Goal: Check status: Check status

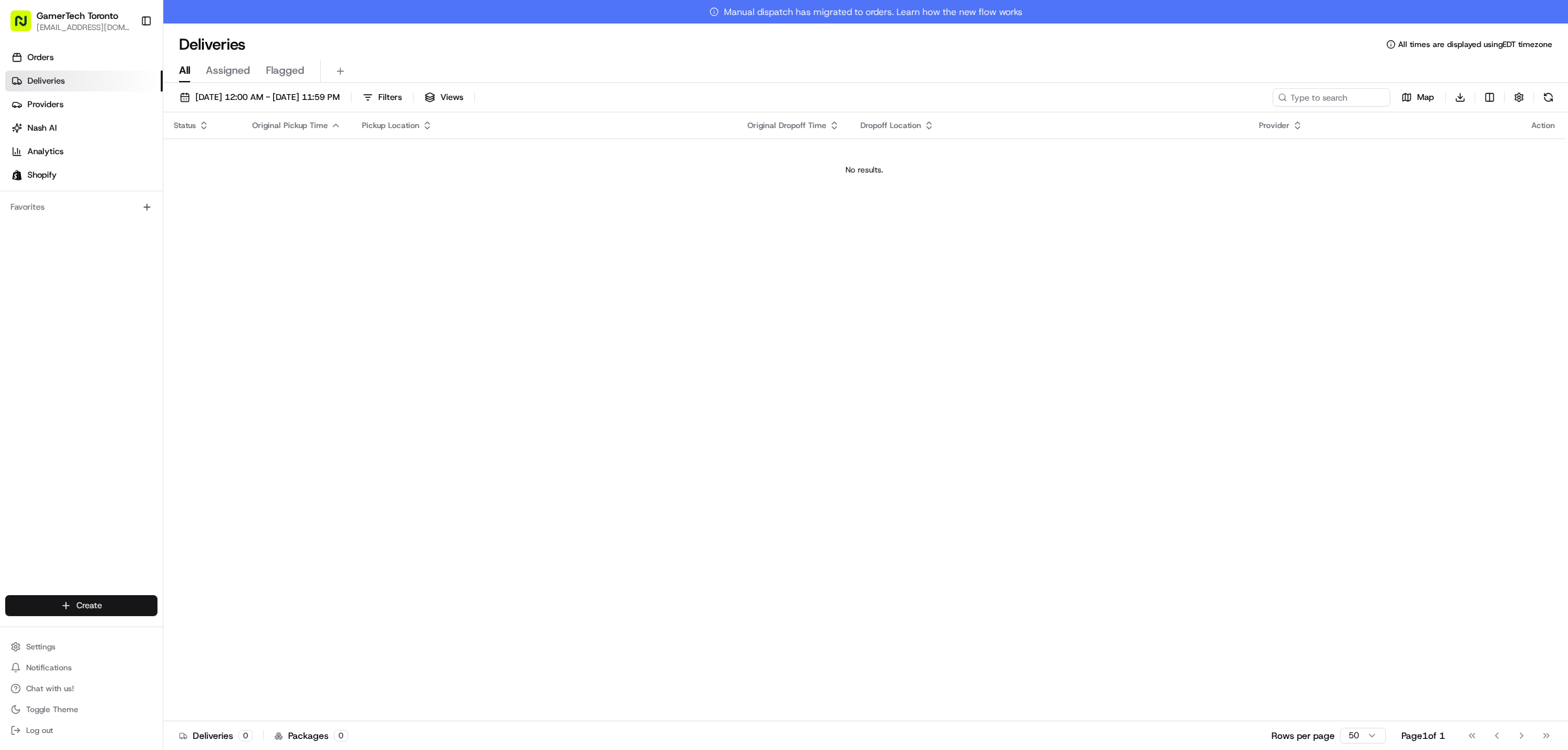
click at [85, 601] on html "GamerTech Toronto [EMAIL_ADDRESS][DOMAIN_NAME] Toggle Sidebar Orders Deliveries…" at bounding box center [784, 375] width 1568 height 750
click at [287, 514] on html "GamerTech Toronto [EMAIL_ADDRESS][DOMAIN_NAME] Toggle Sidebar Orders Deliveries…" at bounding box center [784, 375] width 1568 height 750
click at [228, 95] on span "[DATE] 12:00 AM - [DATE] 11:59 PM" at bounding box center [268, 97] width 144 height 12
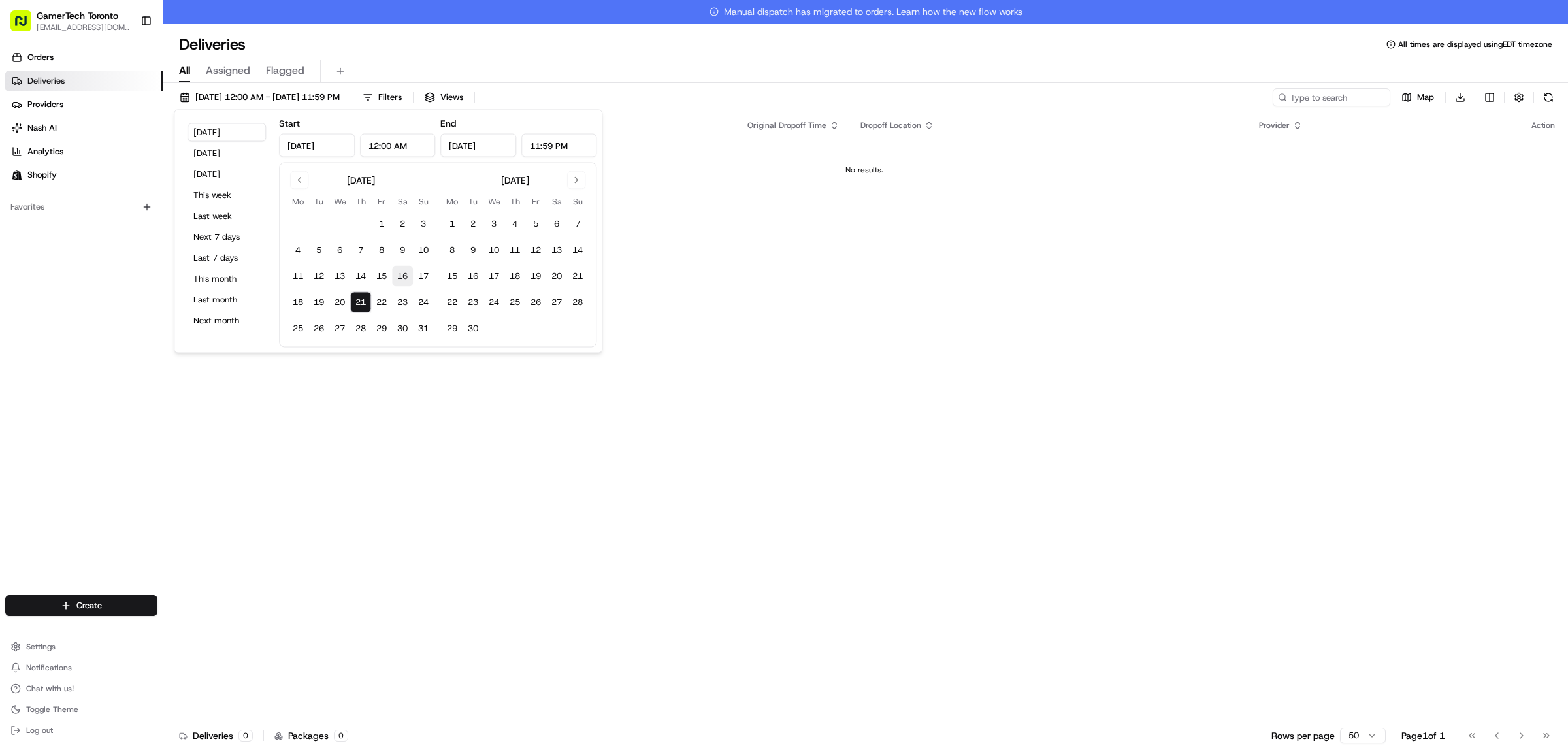
click at [396, 278] on button "16" at bounding box center [402, 276] width 21 height 21
type input "[DATE]"
click at [365, 302] on button "21" at bounding box center [361, 302] width 21 height 21
type input "[DATE]"
click at [869, 369] on div "Status Original Pickup Time Pickup Location Original Dropoff Time Dropoff Locat…" at bounding box center [864, 429] width 1402 height 633
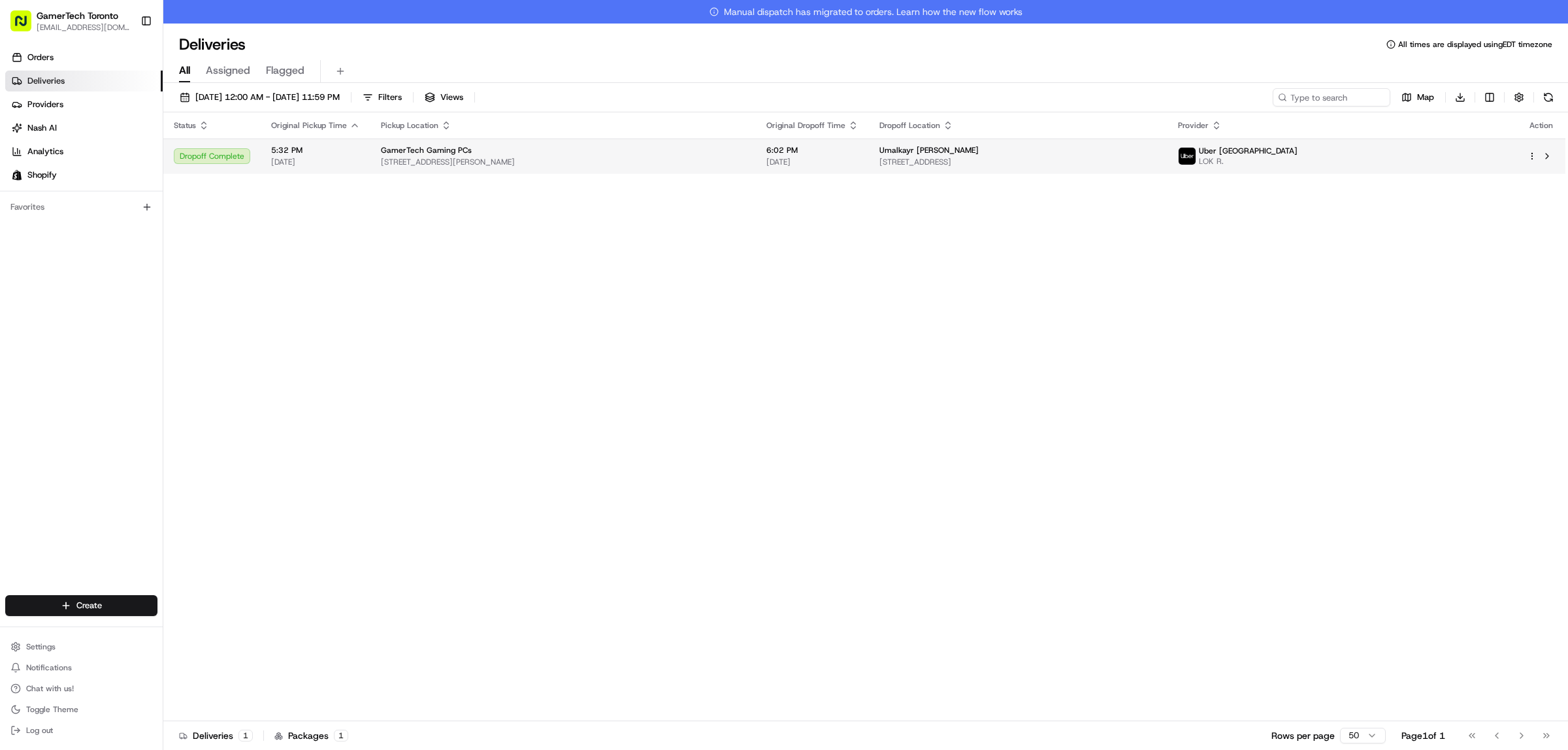
click at [578, 162] on span "[STREET_ADDRESS][PERSON_NAME]" at bounding box center [563, 162] width 365 height 10
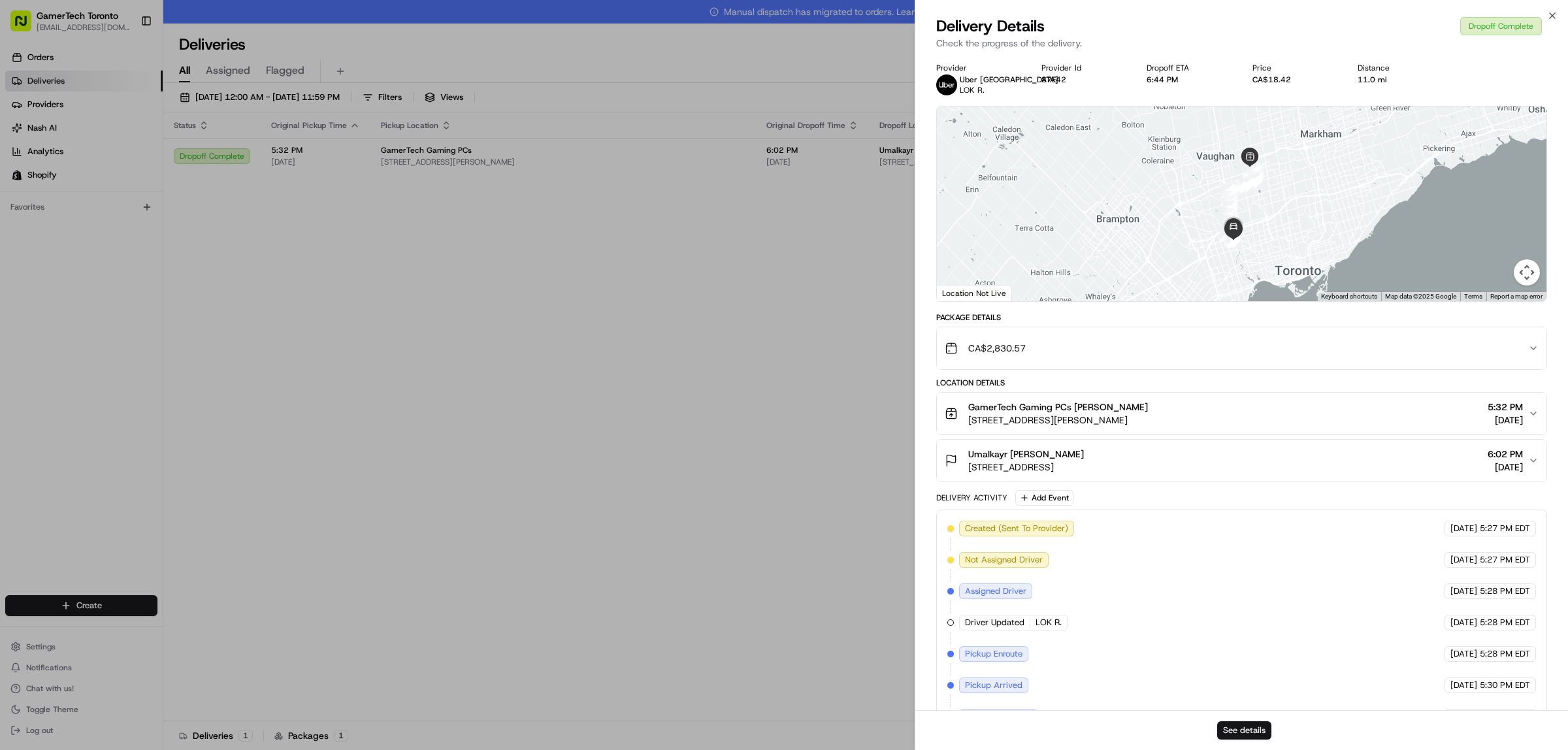
click at [1243, 729] on button "See details" at bounding box center [1245, 731] width 54 height 18
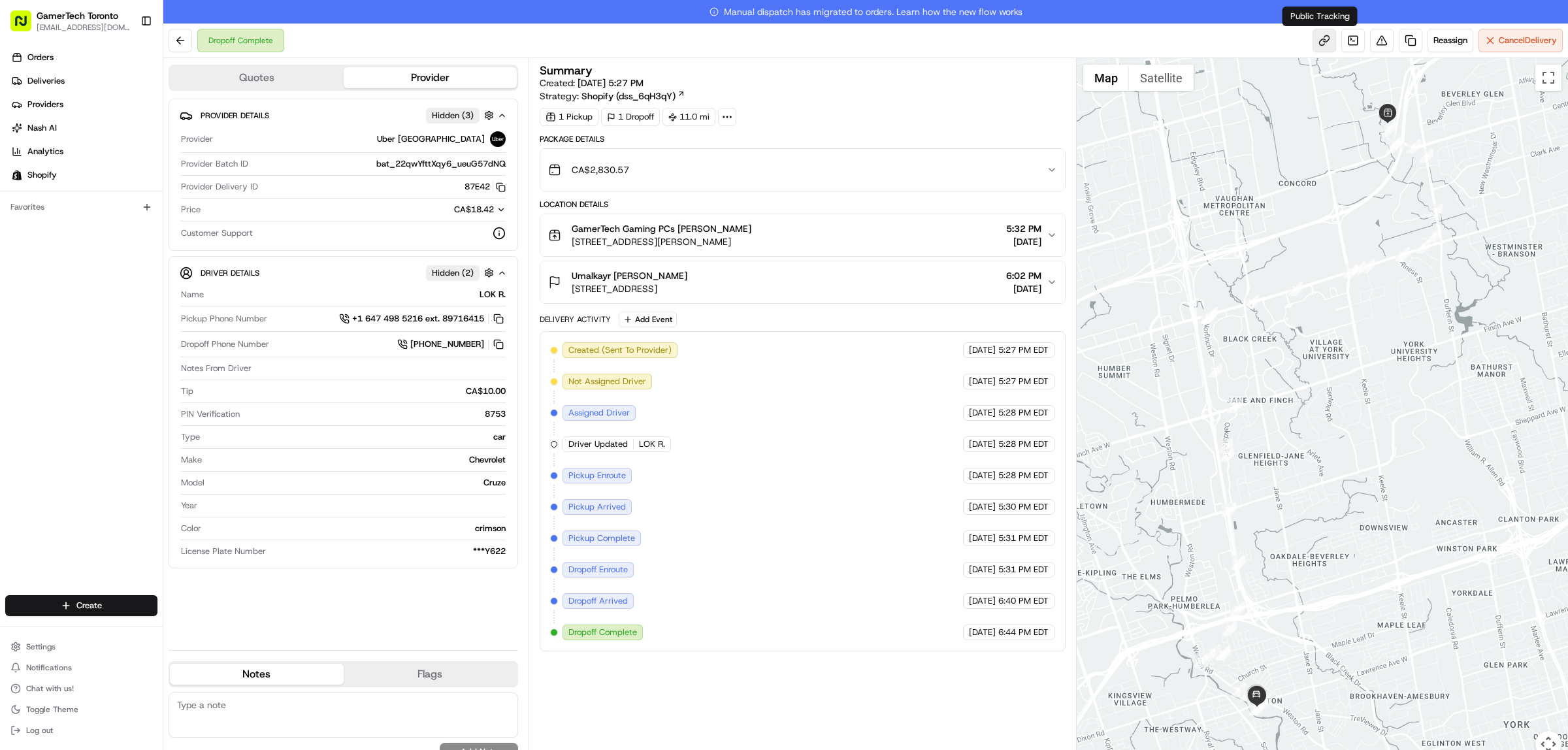
click at [1328, 41] on link at bounding box center [1324, 40] width 24 height 24
